Goal: Find specific page/section: Find specific page/section

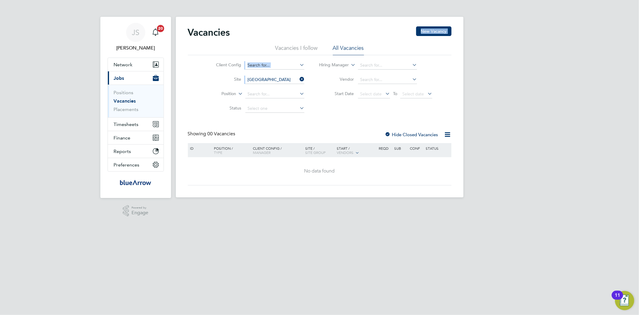
click at [124, 102] on link "Vacancies" at bounding box center [125, 101] width 22 height 6
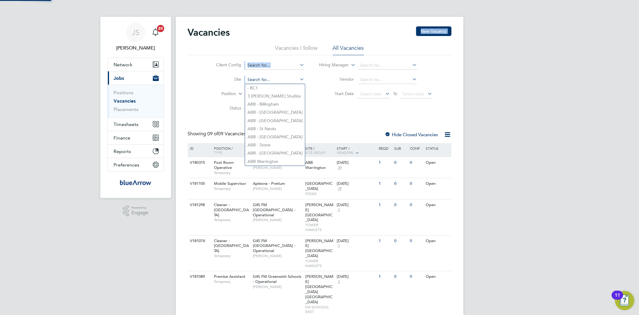
click at [265, 79] on input at bounding box center [274, 79] width 59 height 8
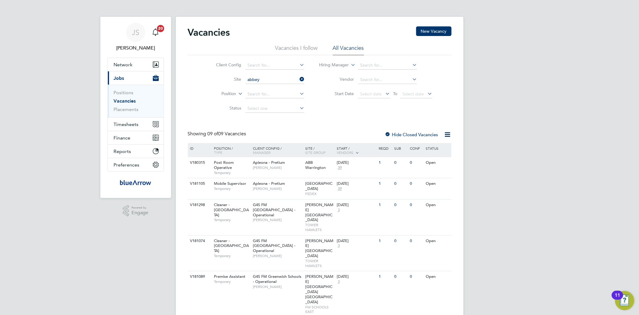
click at [265, 85] on li "[GEOGRAPHIC_DATA]" at bounding box center [276, 88] width 63 height 8
type input "[GEOGRAPHIC_DATA]"
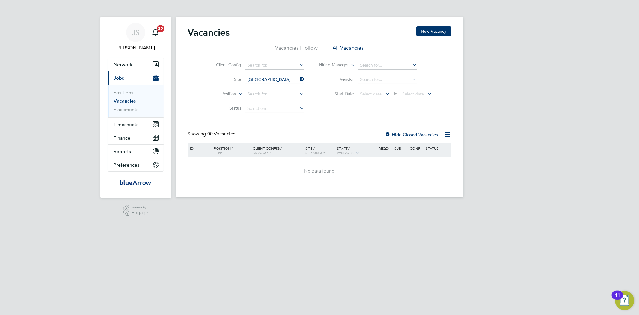
click at [298, 76] on icon at bounding box center [298, 79] width 0 height 8
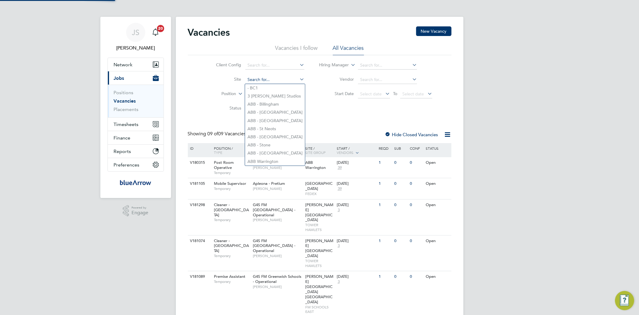
click at [271, 79] on input at bounding box center [274, 79] width 59 height 8
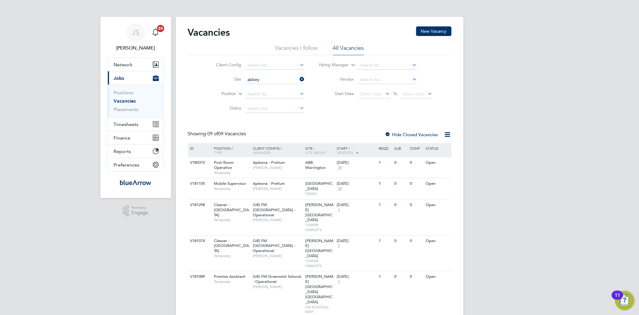
click at [269, 94] on li "[GEOGRAPHIC_DATA]" at bounding box center [276, 96] width 63 height 8
type input "[GEOGRAPHIC_DATA]"
